Goal: Task Accomplishment & Management: Use online tool/utility

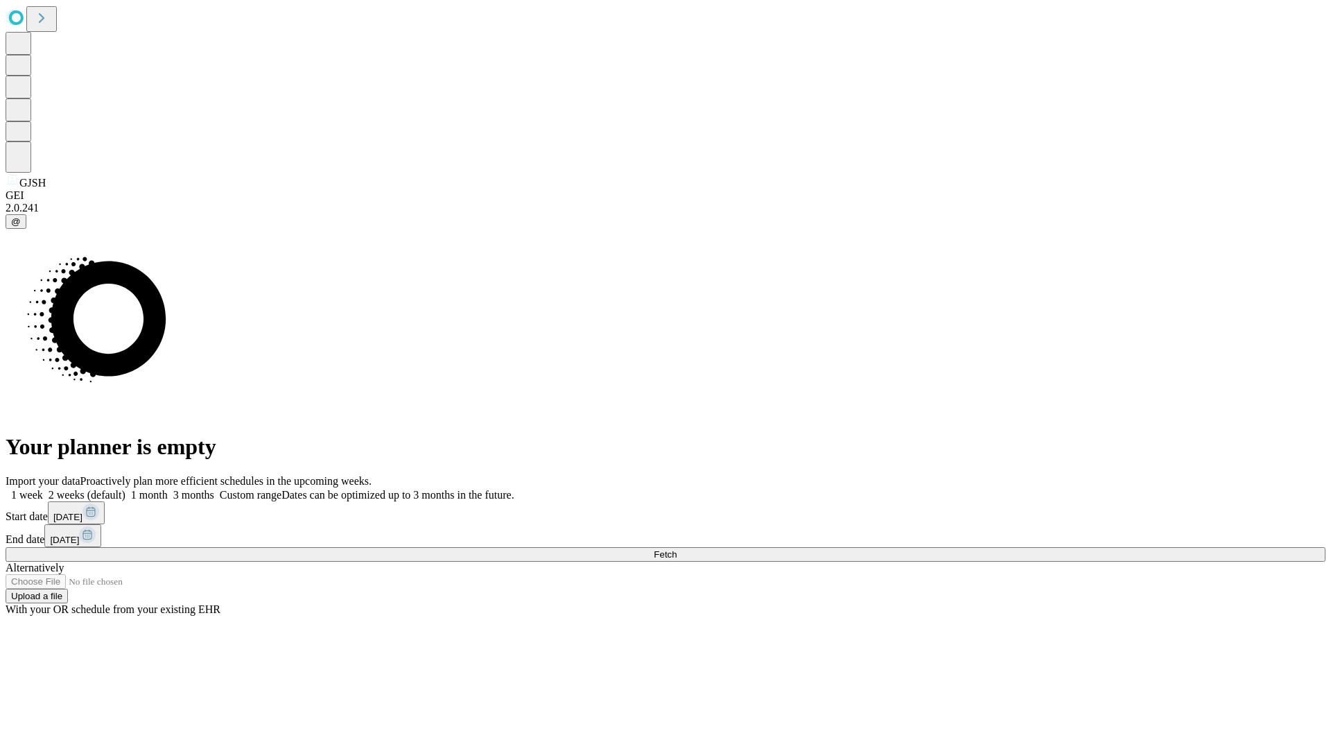
click at [676, 549] on span "Fetch" at bounding box center [665, 554] width 23 height 10
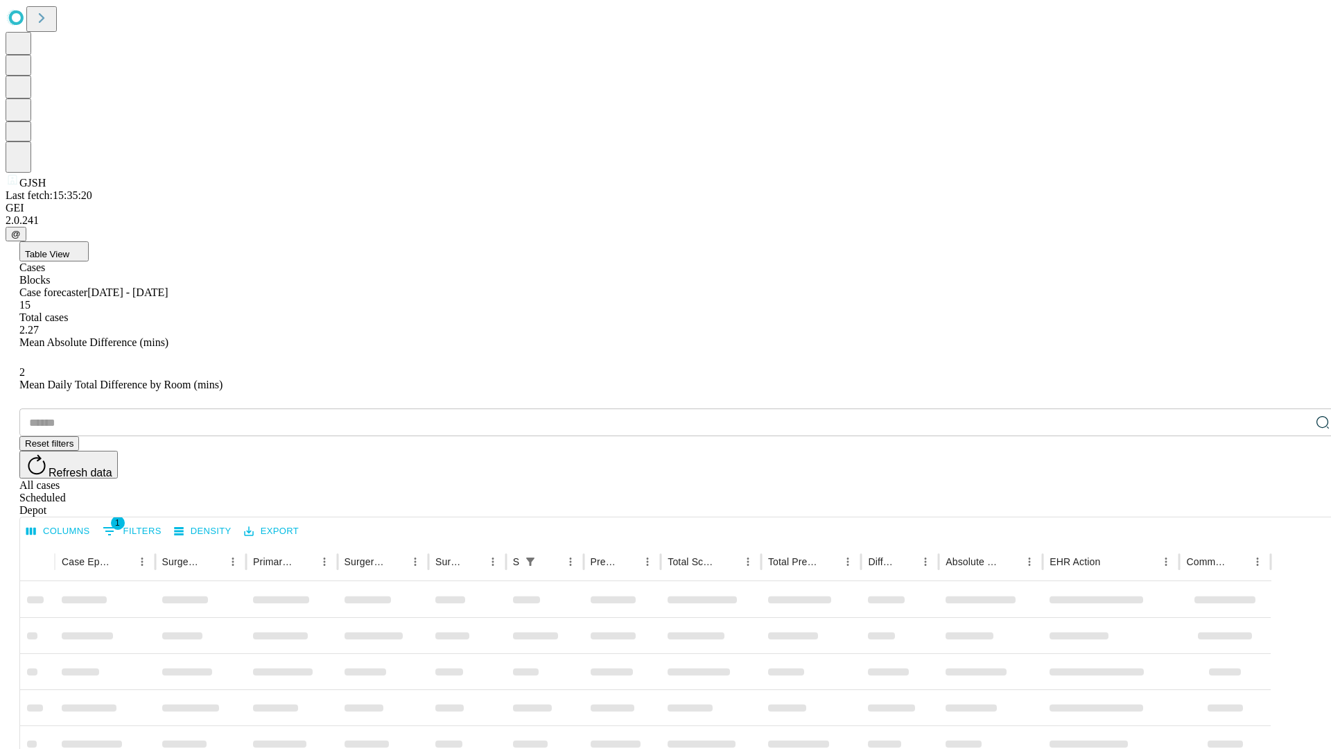
click at [1295, 504] on div "Depot" at bounding box center [679, 510] width 1320 height 12
